Goal: Task Accomplishment & Management: Use online tool/utility

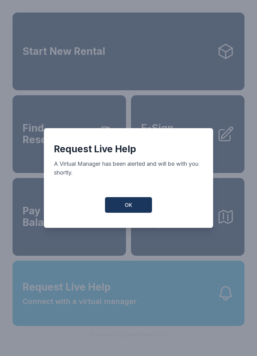
click at [138, 209] on button "OK" at bounding box center [128, 205] width 47 height 16
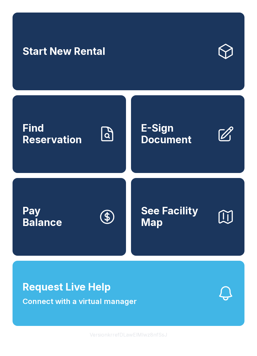
click at [93, 294] on span "Request Live Help" at bounding box center [67, 286] width 88 height 15
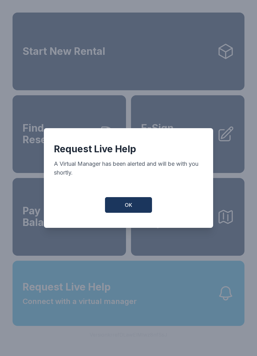
click at [130, 208] on span "OK" at bounding box center [129, 205] width 8 height 8
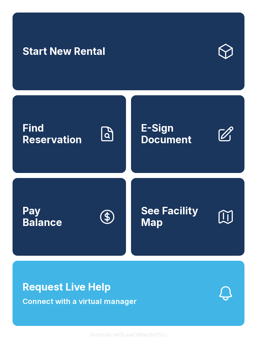
click at [159, 153] on link "E-Sign Document" at bounding box center [187, 134] width 113 height 78
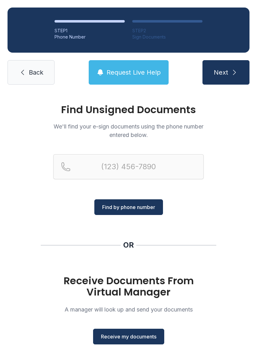
click at [130, 341] on button "Receive my documents" at bounding box center [128, 336] width 71 height 16
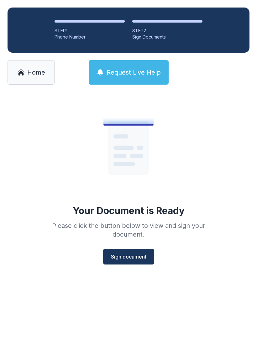
click at [126, 252] on button "Sign document" at bounding box center [128, 257] width 51 height 16
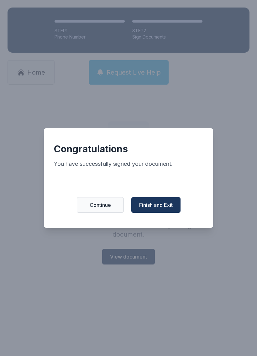
click at [158, 205] on span "Finish and Exit" at bounding box center [155, 205] width 33 height 8
